Goal: Task Accomplishment & Management: Manage account settings

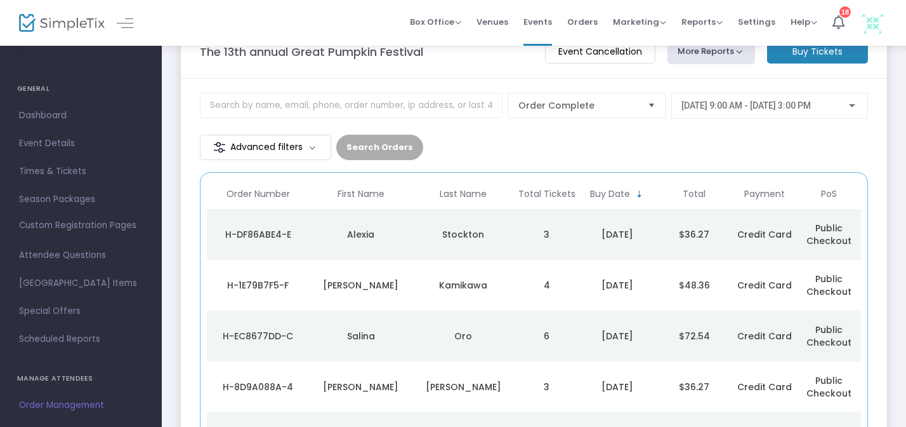
scroll to position [59, 0]
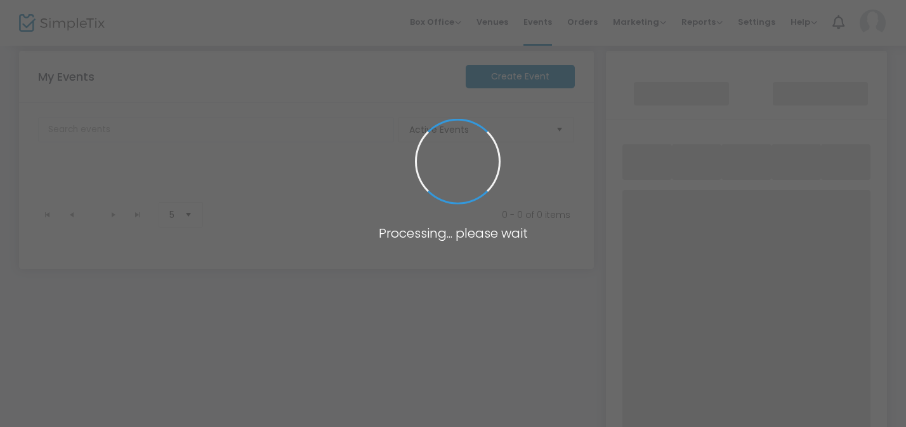
scroll to position [16, 0]
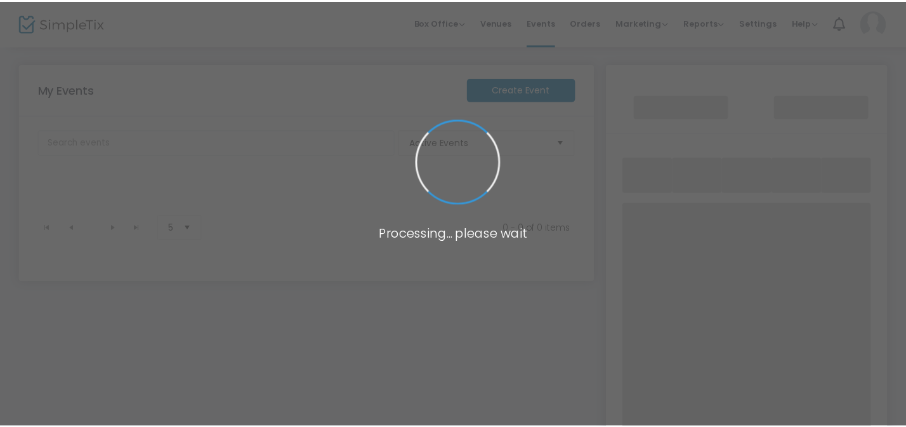
scroll to position [16, 0]
